Goal: Task Accomplishment & Management: Use online tool/utility

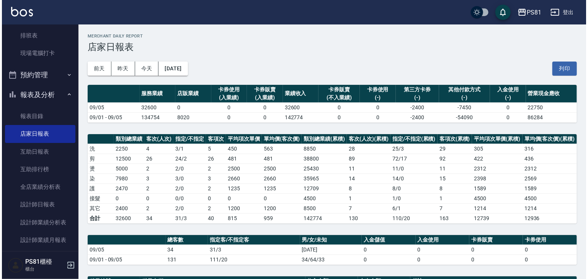
scroll to position [154, 0]
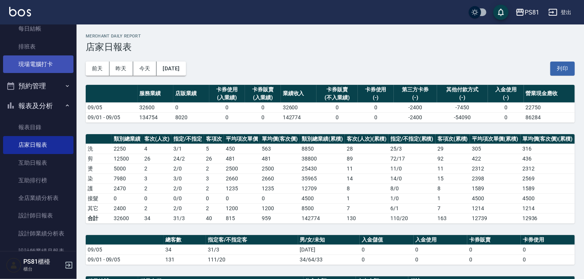
click at [29, 72] on link "現場電腦打卡" at bounding box center [38, 64] width 70 height 18
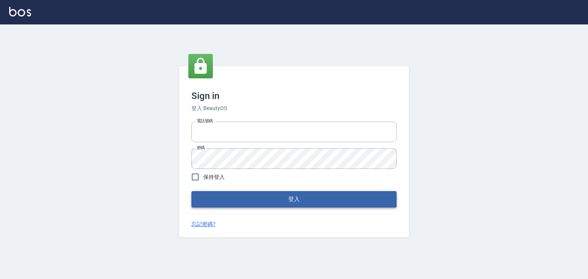
type input "6430581"
click at [349, 196] on button "登入" at bounding box center [293, 199] width 205 height 16
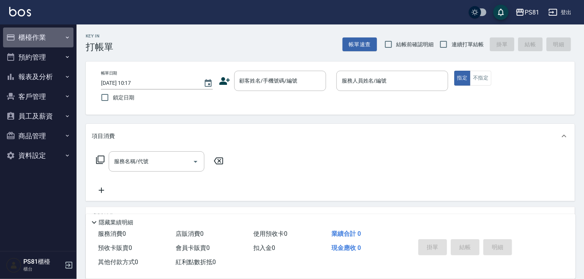
click at [33, 42] on button "櫃檯作業" at bounding box center [38, 38] width 70 height 20
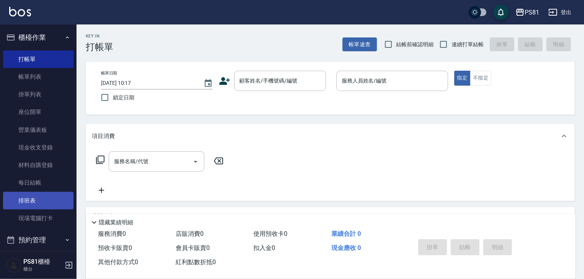
click at [39, 196] on link "排班表" at bounding box center [38, 201] width 70 height 18
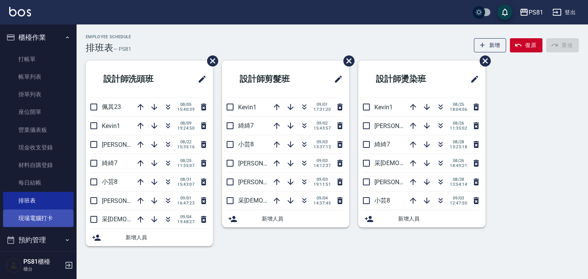
click at [53, 216] on link "現場電腦打卡" at bounding box center [38, 219] width 70 height 18
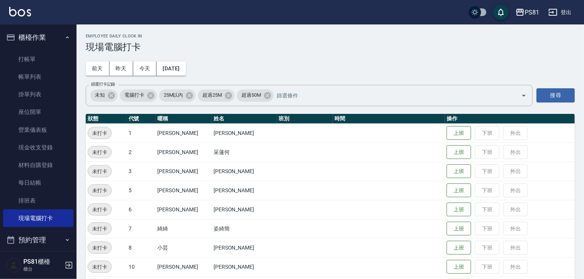
click at [445, 259] on td "上班 下班 外出" at bounding box center [510, 267] width 130 height 19
click at [447, 247] on button "上班" at bounding box center [459, 247] width 24 height 13
